Goal: Find specific page/section

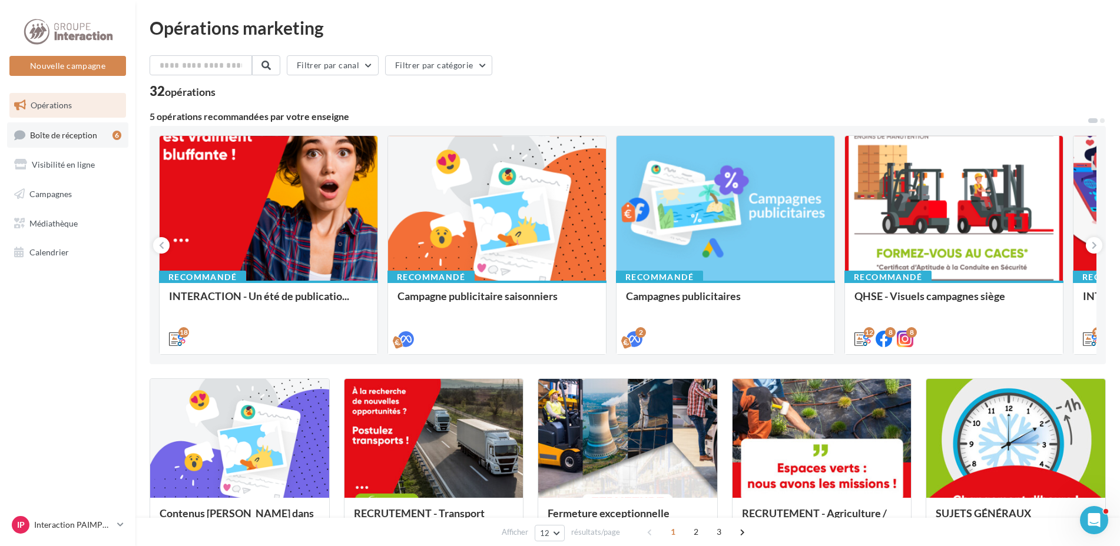
click at [93, 138] on span "Boîte de réception" at bounding box center [63, 135] width 67 height 10
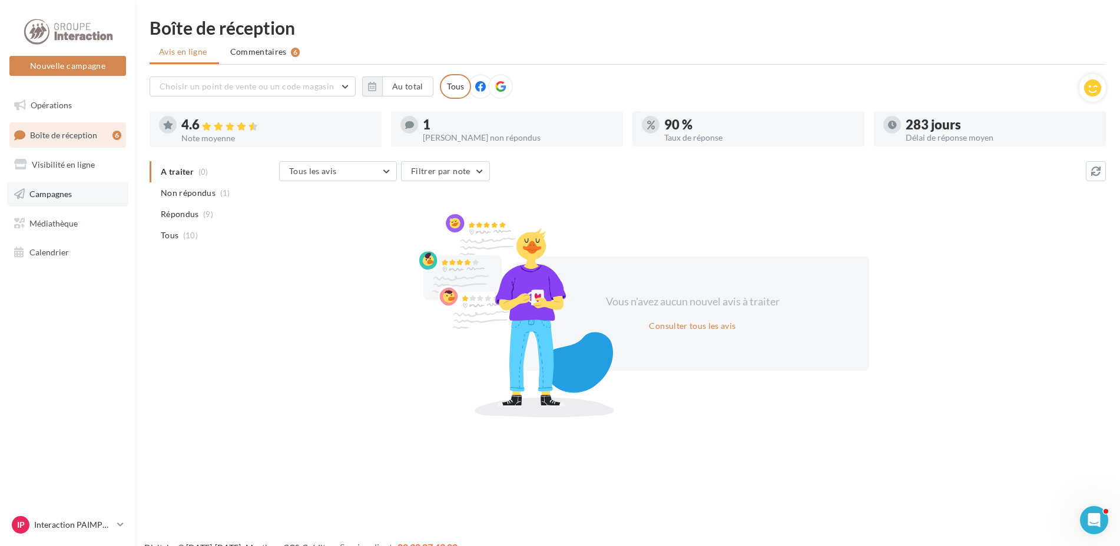
click at [79, 190] on link "Campagnes" at bounding box center [67, 194] width 121 height 25
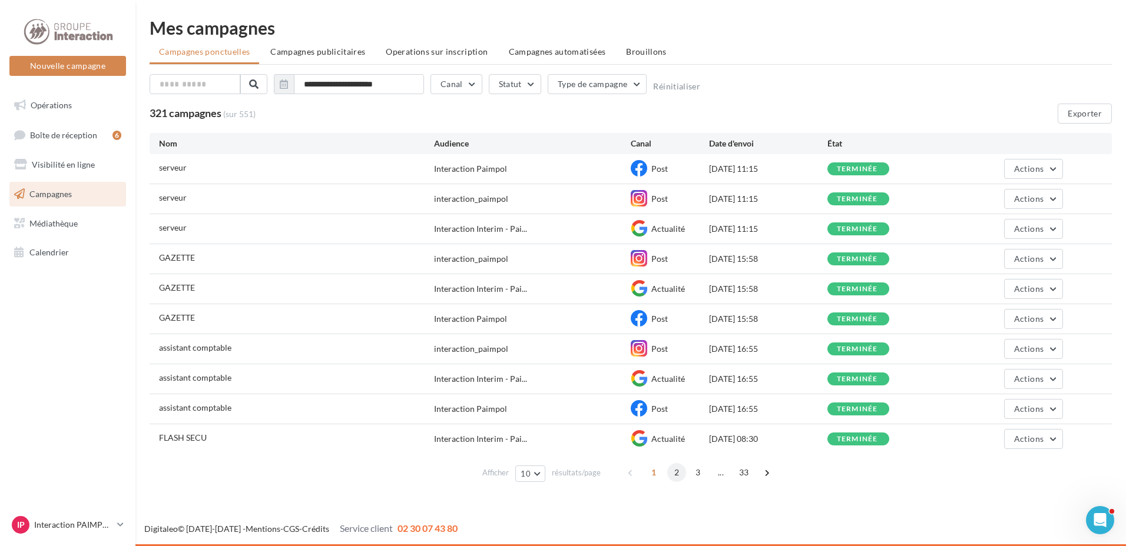
click at [675, 473] on span "2" at bounding box center [676, 472] width 19 height 19
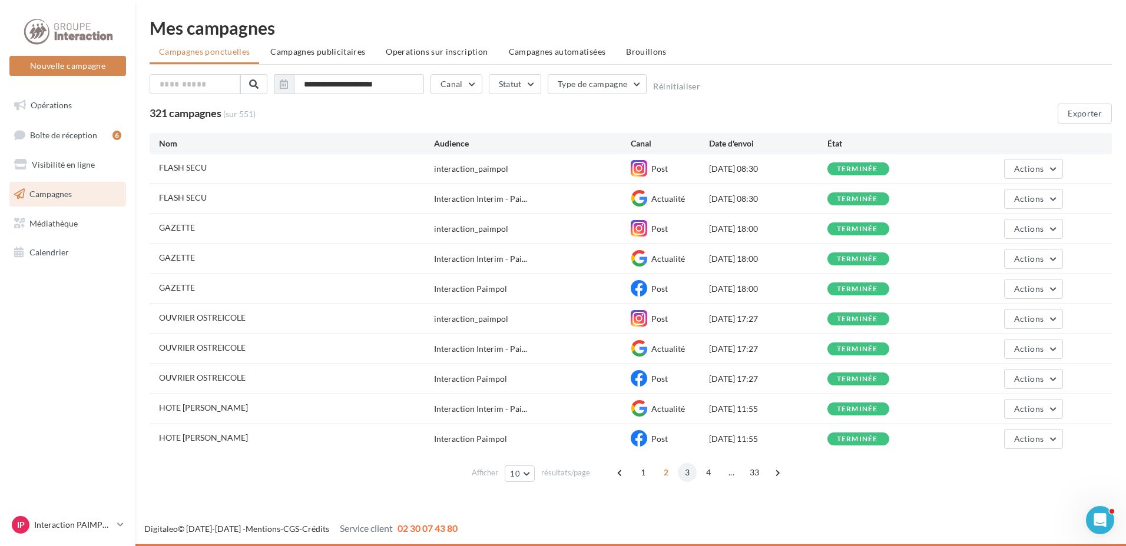
click at [688, 472] on span "3" at bounding box center [687, 472] width 19 height 19
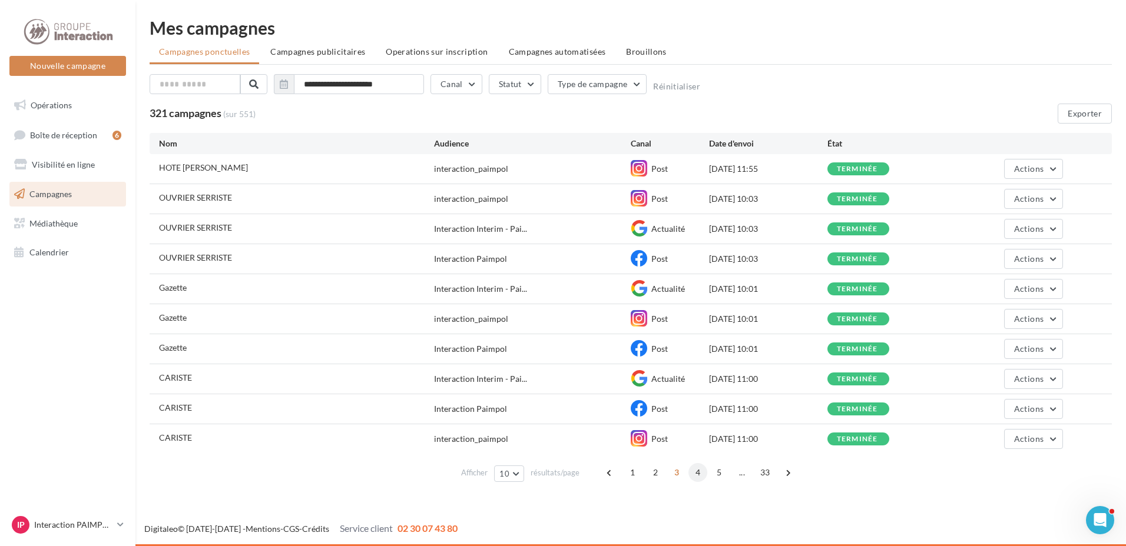
click at [701, 473] on span "4" at bounding box center [697, 472] width 19 height 19
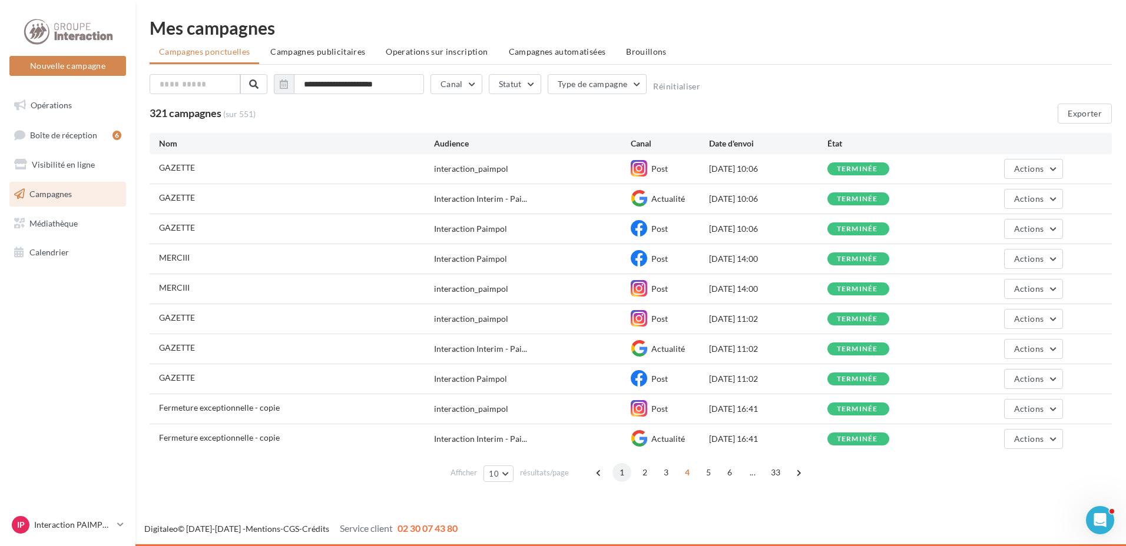
click at [619, 473] on span "1" at bounding box center [621, 472] width 19 height 19
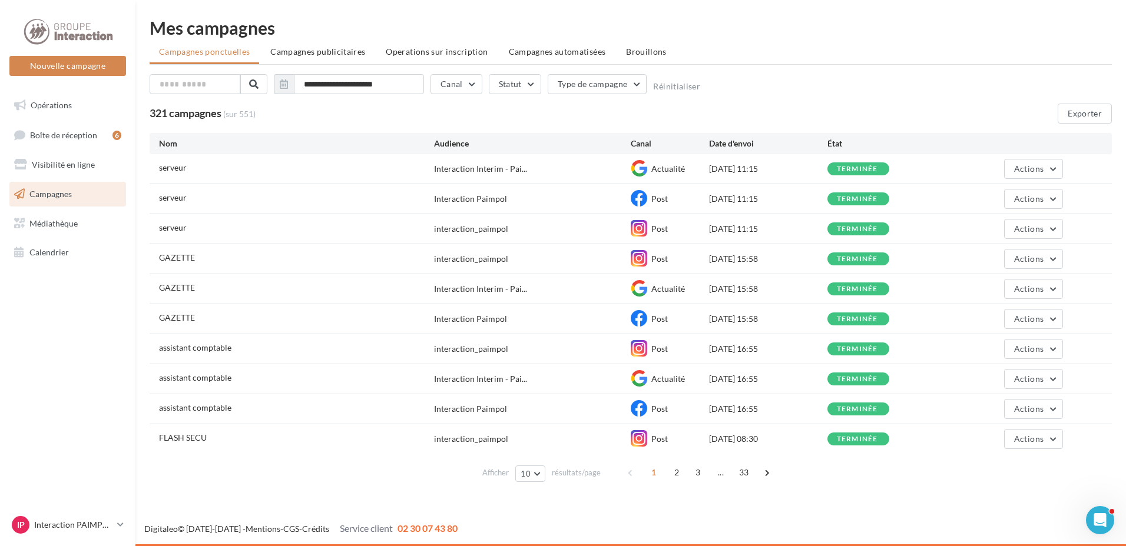
click at [838, 15] on div "**********" at bounding box center [630, 253] width 990 height 506
